Goal: Find specific page/section: Find specific page/section

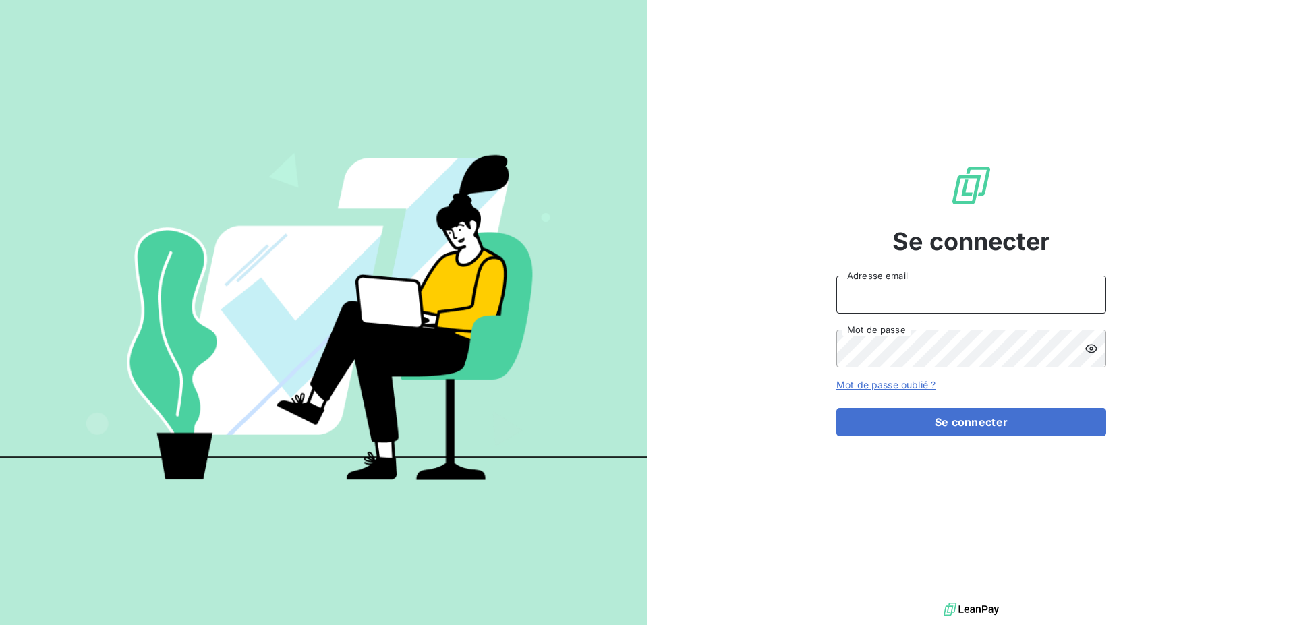
click at [926, 301] on input "Adresse email" at bounding box center [971, 295] width 270 height 38
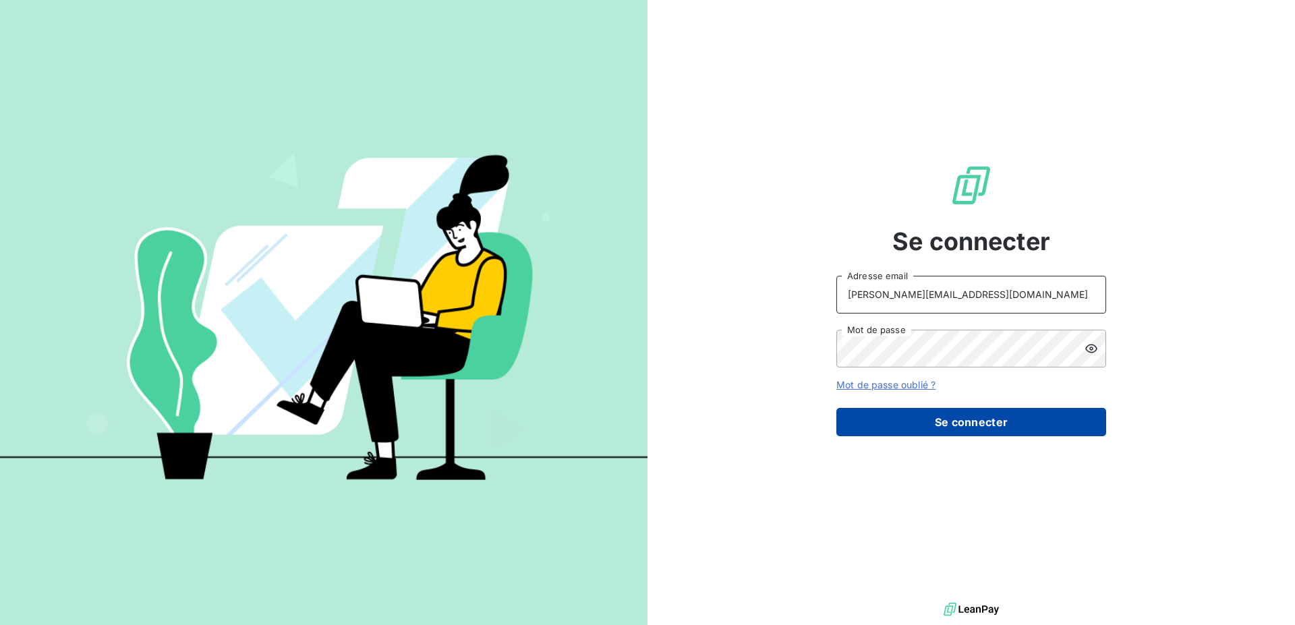
type input "[PERSON_NAME][EMAIL_ADDRESS][DOMAIN_NAME]"
click at [918, 418] on button "Se connecter" at bounding box center [971, 422] width 270 height 28
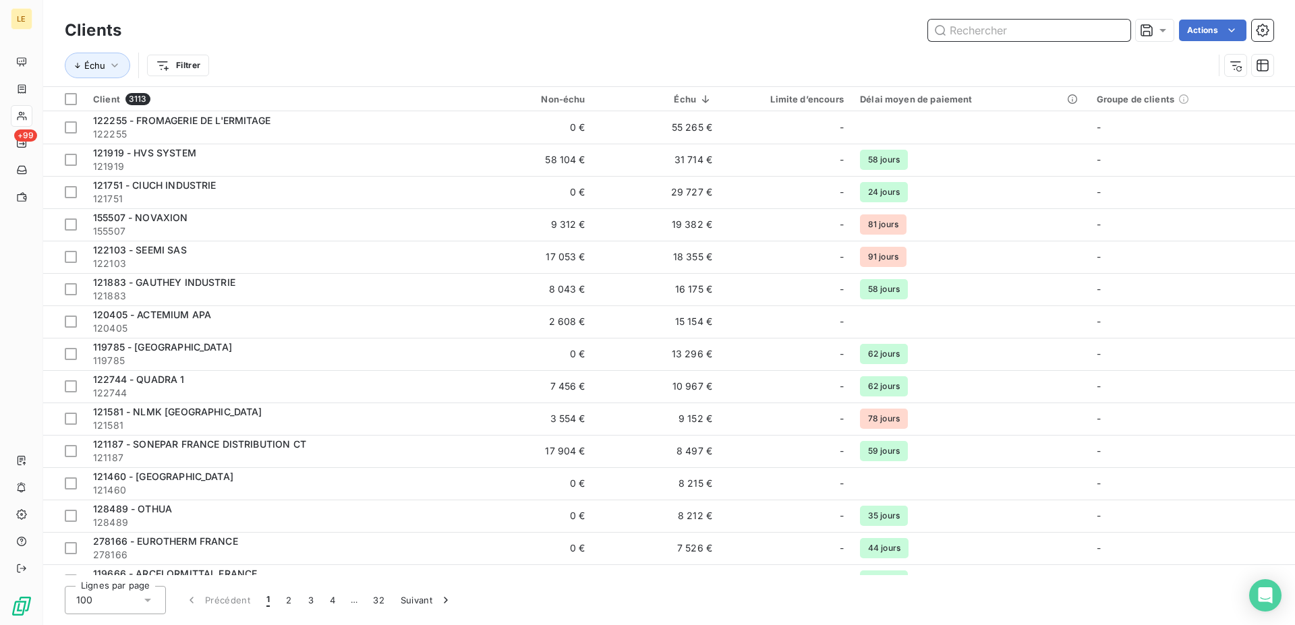
click at [976, 29] on input "text" at bounding box center [1029, 31] width 202 height 22
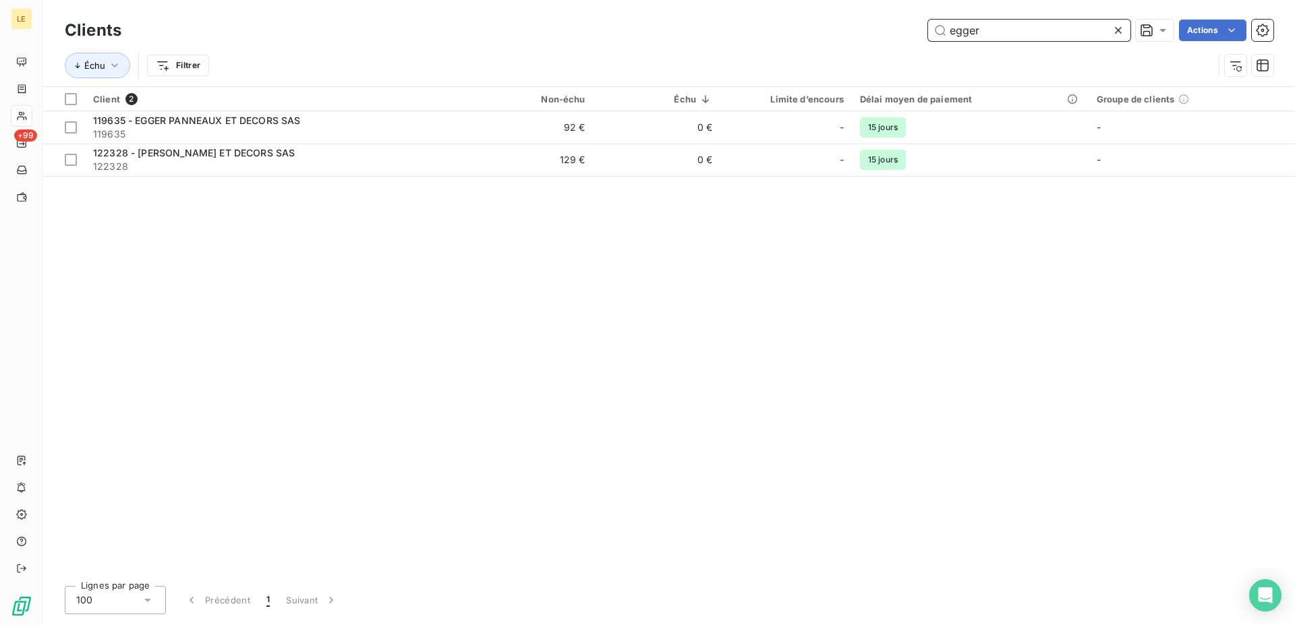
drag, startPoint x: 1030, startPoint y: 36, endPoint x: 409, endPoint y: 38, distance: 621.0
click at [928, 36] on input "egger" at bounding box center [1029, 31] width 202 height 22
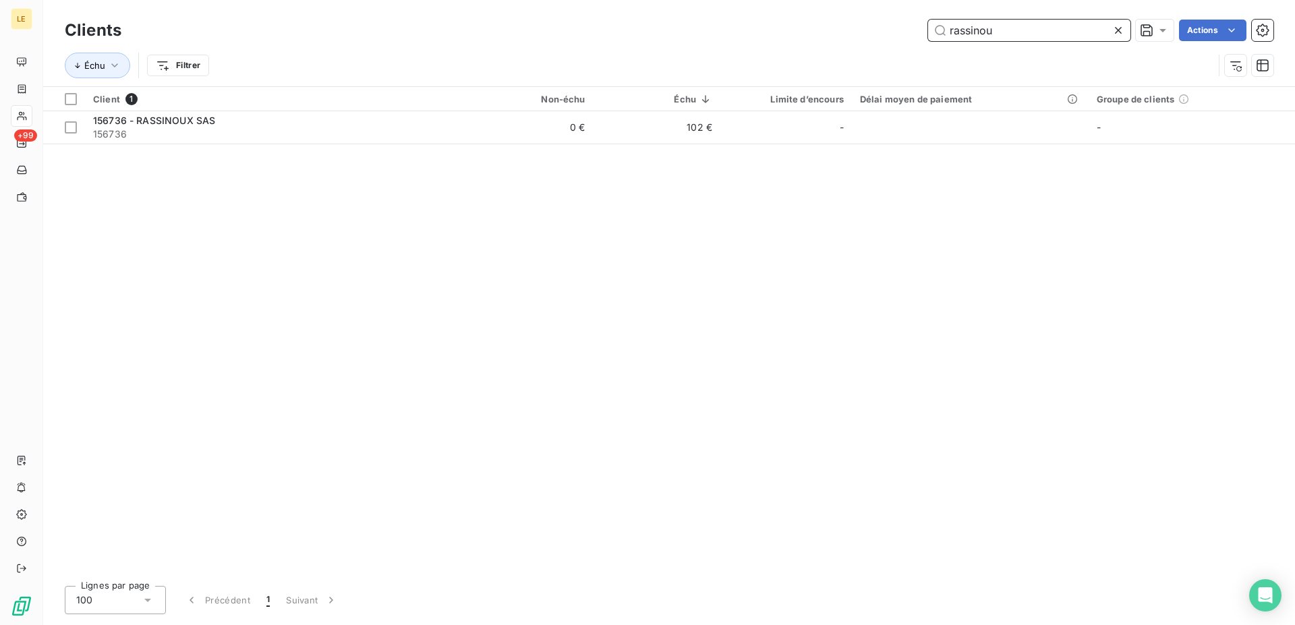
drag, startPoint x: 988, startPoint y: 33, endPoint x: -32, endPoint y: 25, distance: 1020.2
click at [928, 25] on input "rassinou" at bounding box center [1029, 31] width 202 height 22
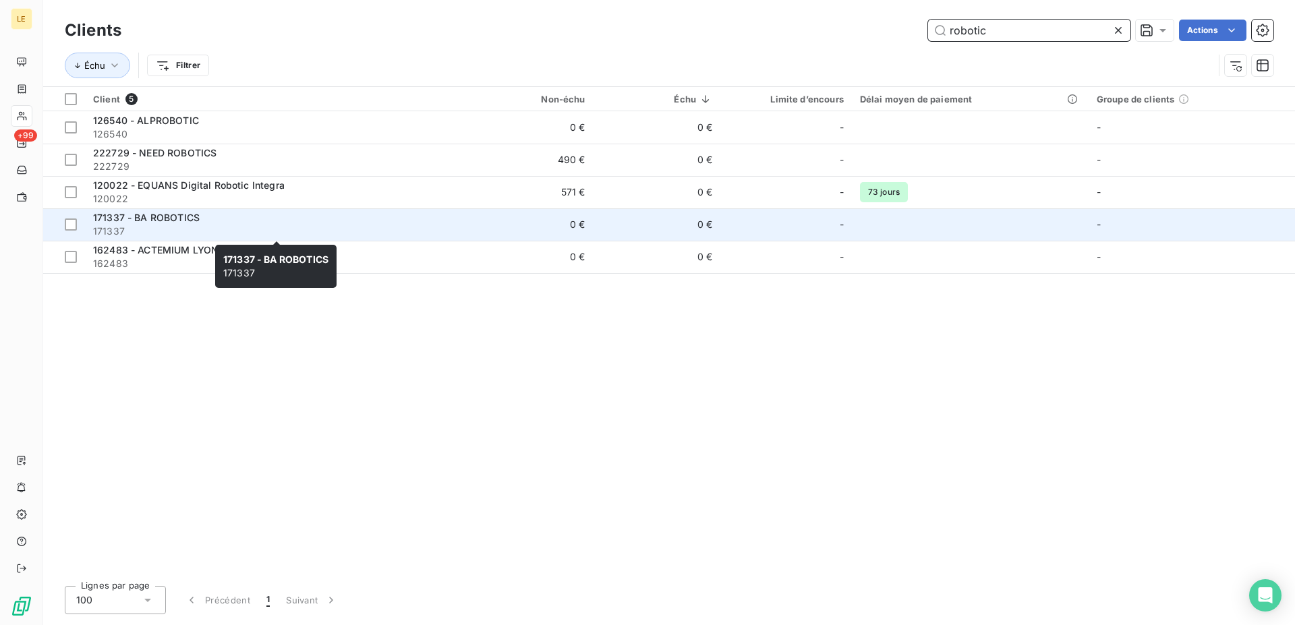
type input "robotic"
click at [224, 227] on span "171337" at bounding box center [275, 231] width 365 height 13
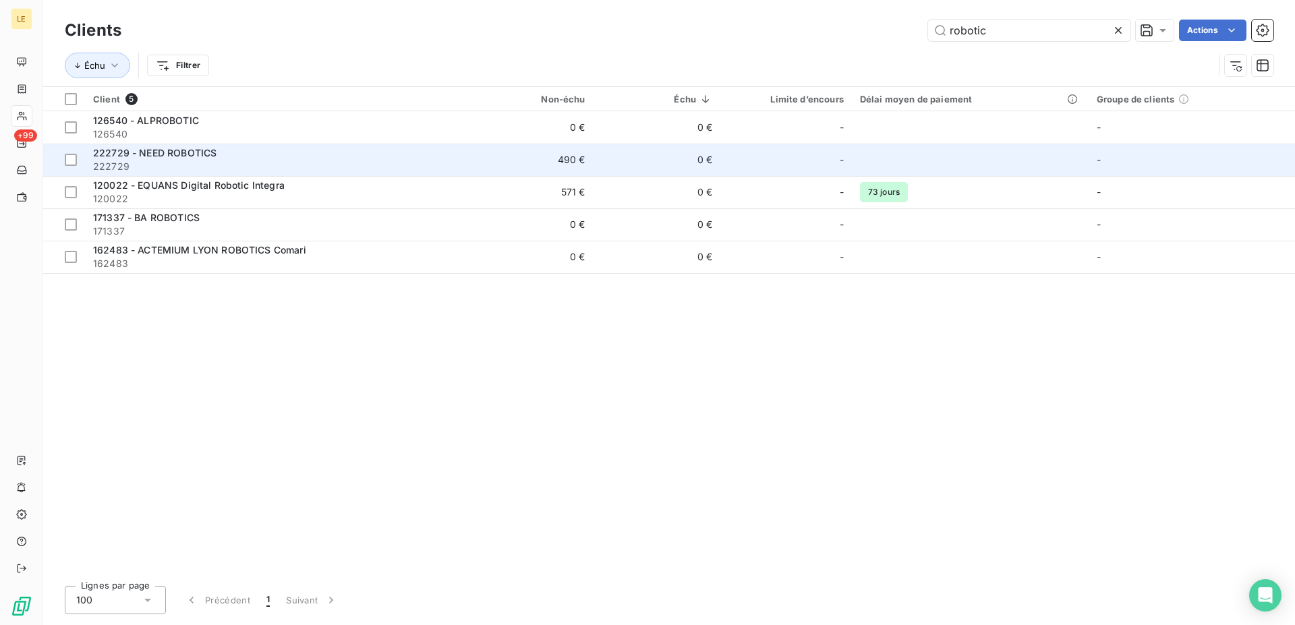
click at [254, 152] on div "222729 - NEED ROBOTICS" at bounding box center [275, 152] width 365 height 13
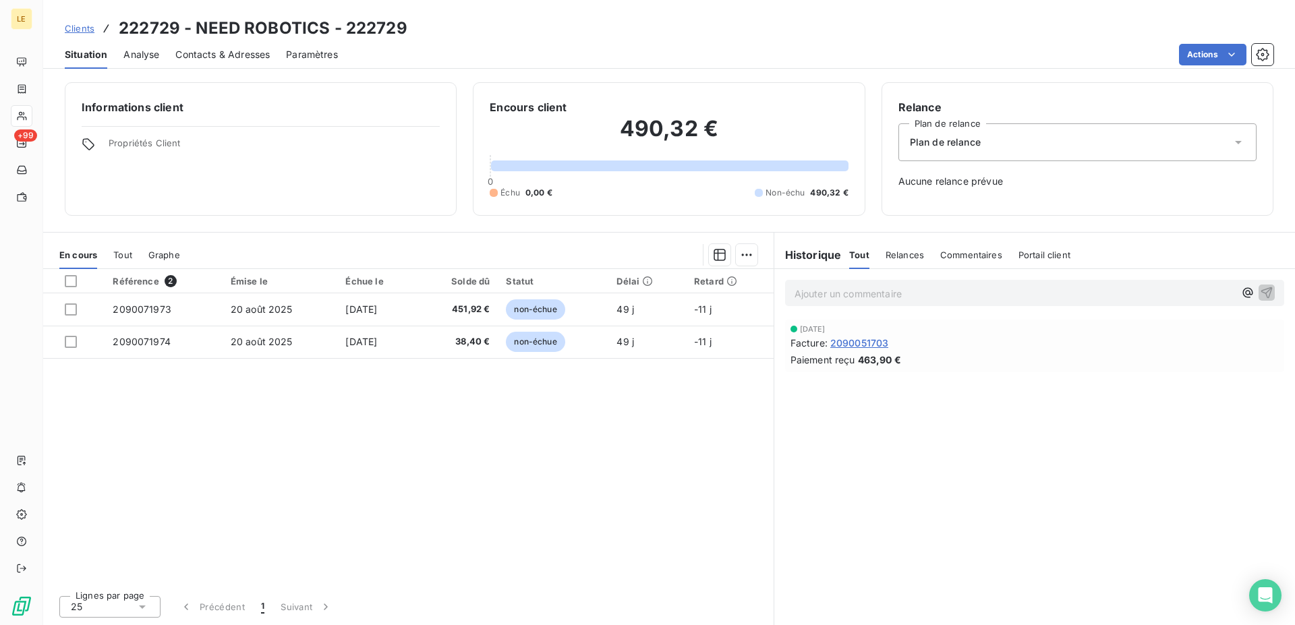
click at [73, 34] on link "Clients" at bounding box center [80, 28] width 30 height 13
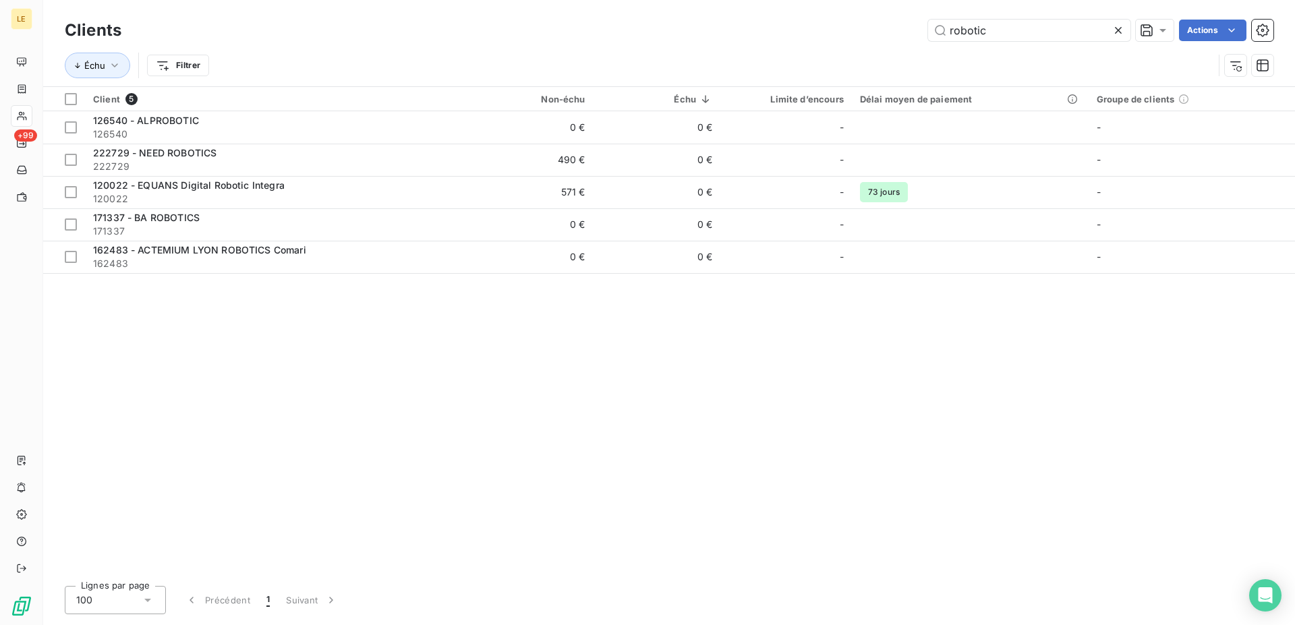
drag, startPoint x: 1024, startPoint y: 30, endPoint x: 483, endPoint y: 1, distance: 542.2
click at [928, 29] on input "robotic" at bounding box center [1029, 31] width 202 height 22
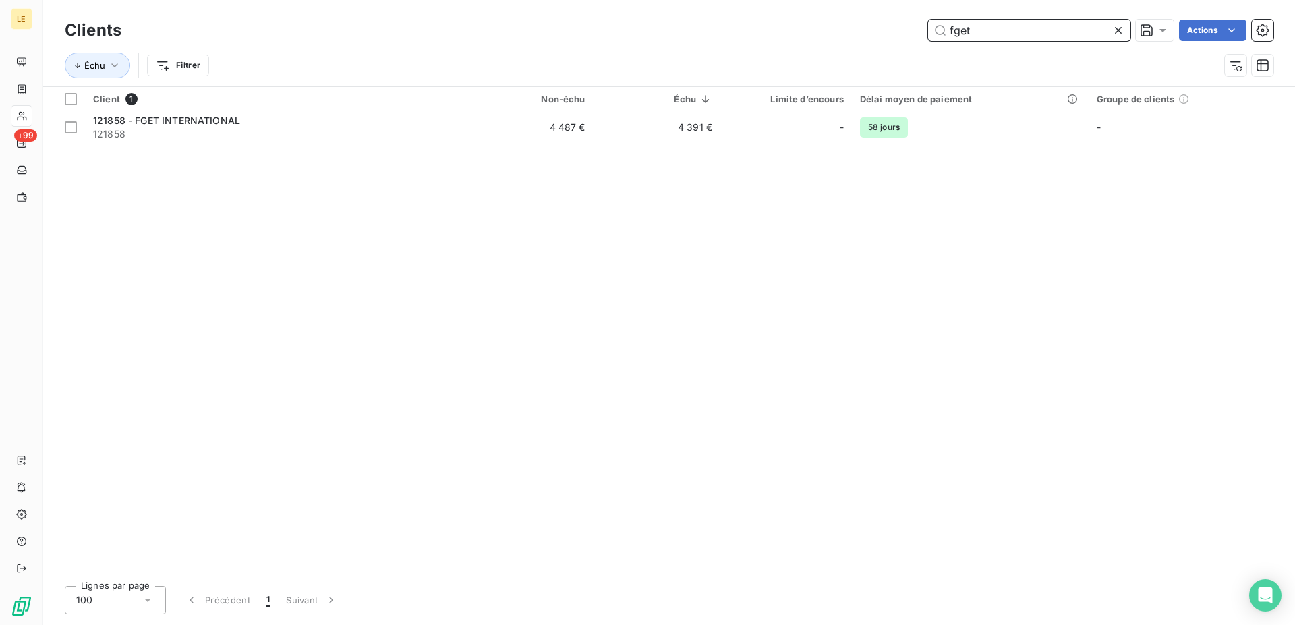
drag, startPoint x: 1010, startPoint y: 31, endPoint x: 4, endPoint y: 18, distance: 1006.1
click at [928, 21] on input "fget" at bounding box center [1029, 31] width 202 height 22
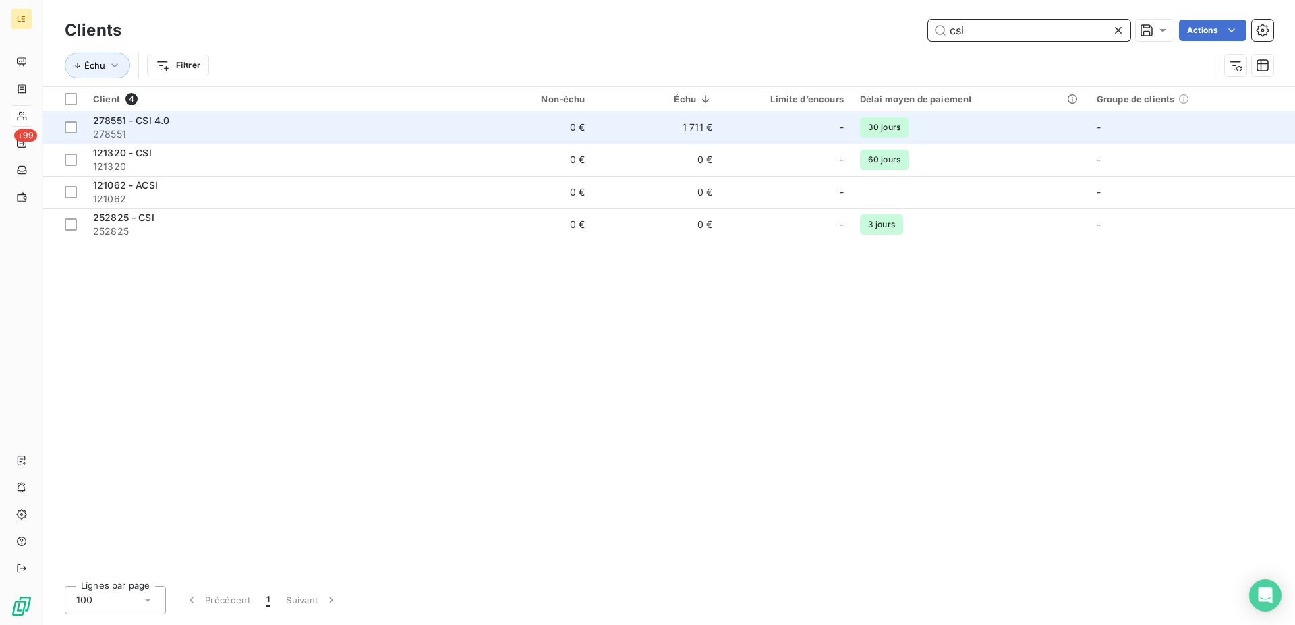
type input "csi"
click at [175, 113] on td "278551 - CSI 4.0 278551" at bounding box center [275, 127] width 381 height 32
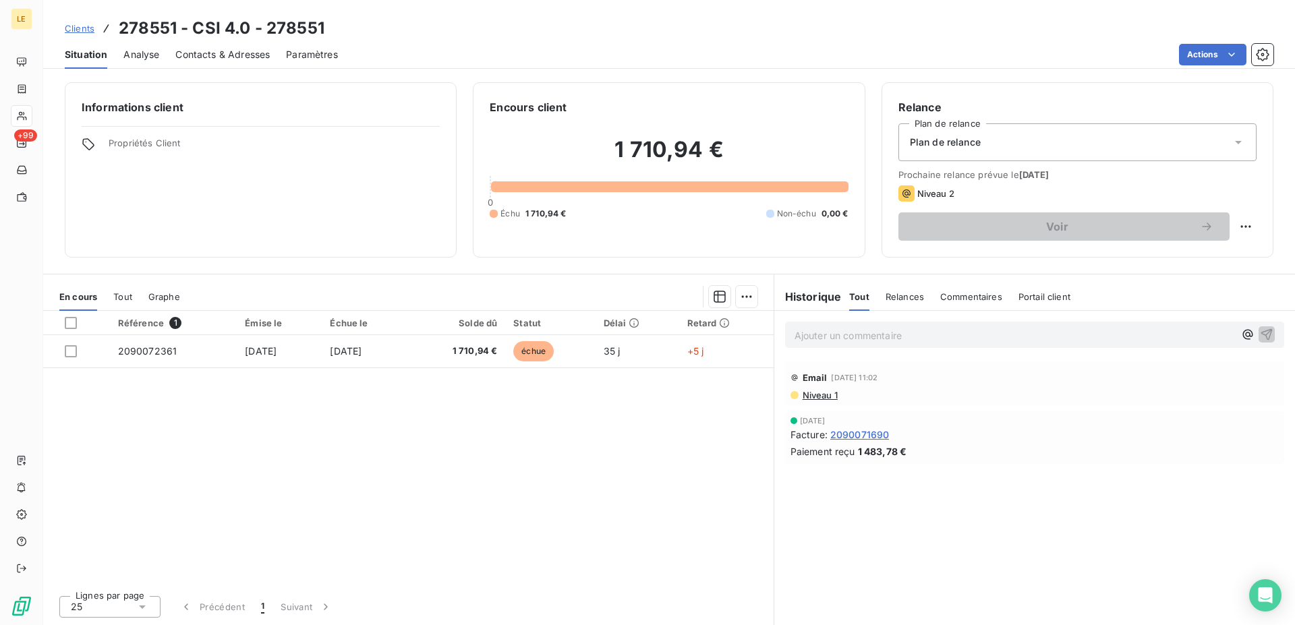
click at [71, 30] on span "Clients" at bounding box center [80, 28] width 30 height 11
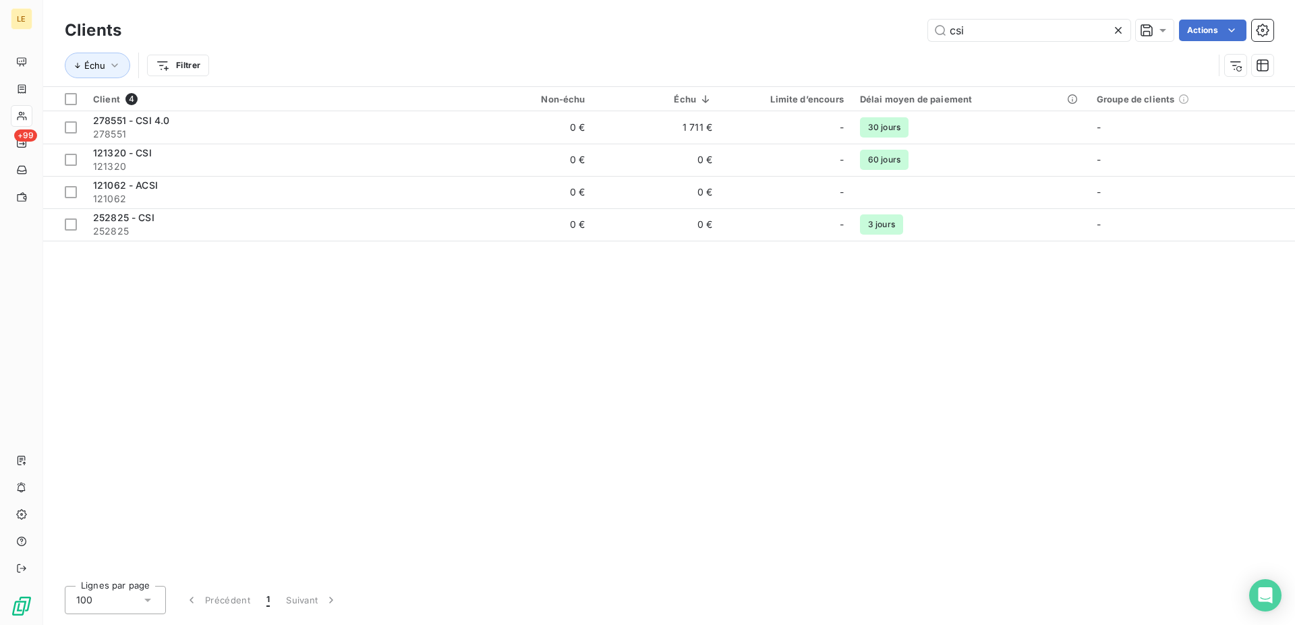
drag, startPoint x: 1019, startPoint y: 37, endPoint x: 535, endPoint y: 14, distance: 484.0
click at [928, 29] on input "csi" at bounding box center [1029, 31] width 202 height 22
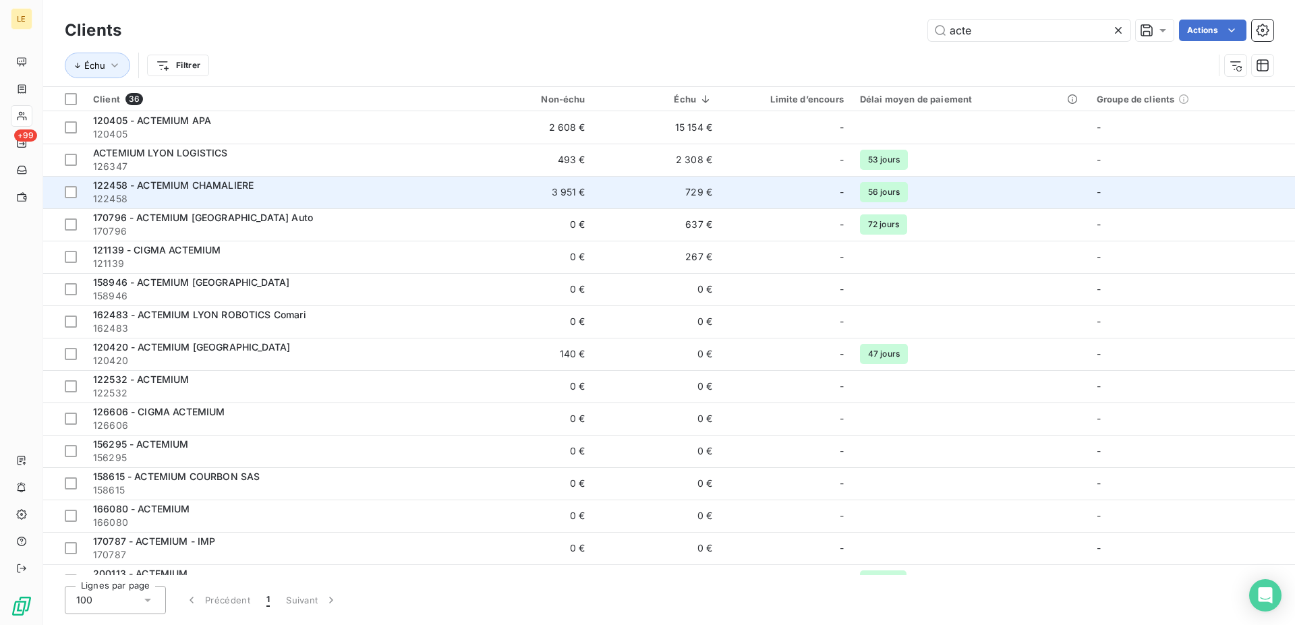
type input "acte"
click at [470, 193] on td "3 951 €" at bounding box center [529, 192] width 127 height 32
